Goal: Navigation & Orientation: Find specific page/section

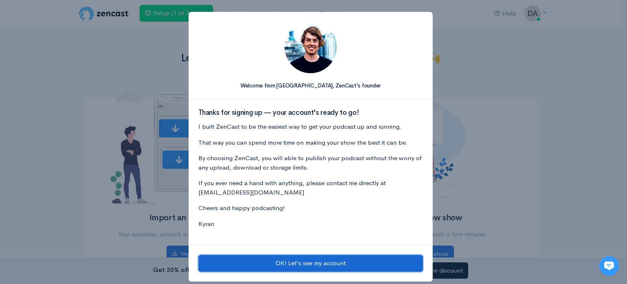
click at [294, 265] on button "OK! Let's see my account" at bounding box center [310, 263] width 224 height 17
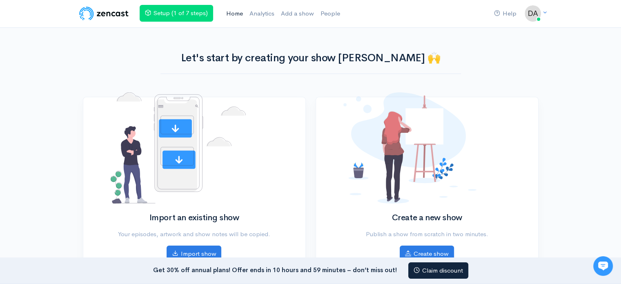
click at [241, 13] on link "Home" at bounding box center [234, 14] width 23 height 18
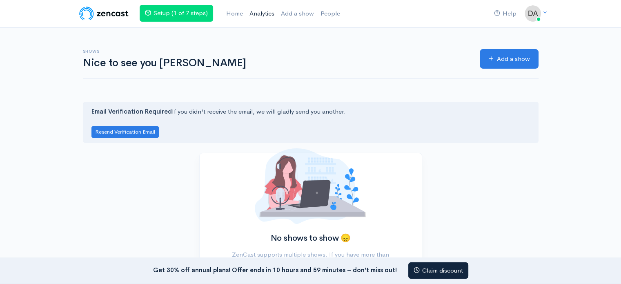
click at [253, 18] on link "Analytics" at bounding box center [261, 14] width 31 height 18
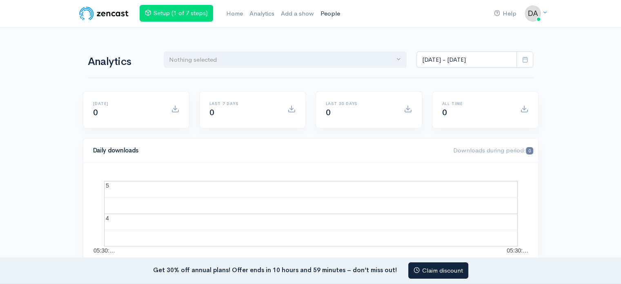
click at [332, 12] on link "People" at bounding box center [330, 14] width 26 height 18
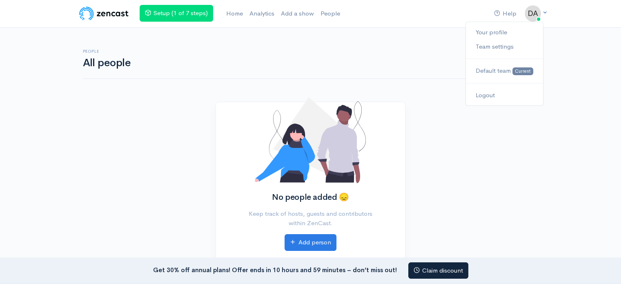
click at [531, 14] on img at bounding box center [532, 13] width 16 height 16
click at [400, 73] on div "People All people Add person" at bounding box center [310, 59] width 455 height 40
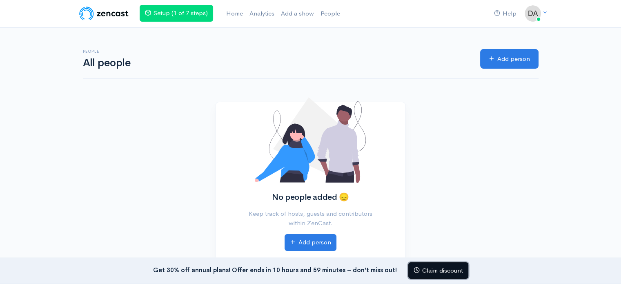
click at [430, 267] on link "Claim discount" at bounding box center [438, 270] width 60 height 17
